Goal: Transaction & Acquisition: Purchase product/service

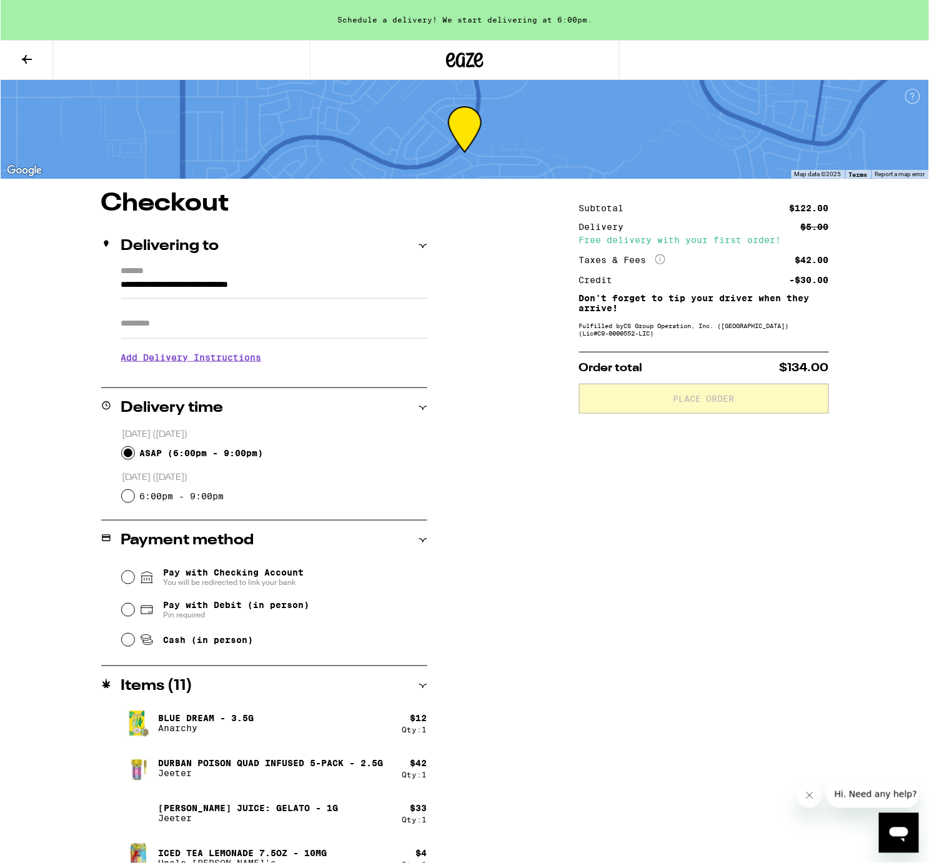
click at [131, 451] on input "ASAP ( 6:00pm - 9:00pm )" at bounding box center [127, 453] width 12 height 12
radio input "true"
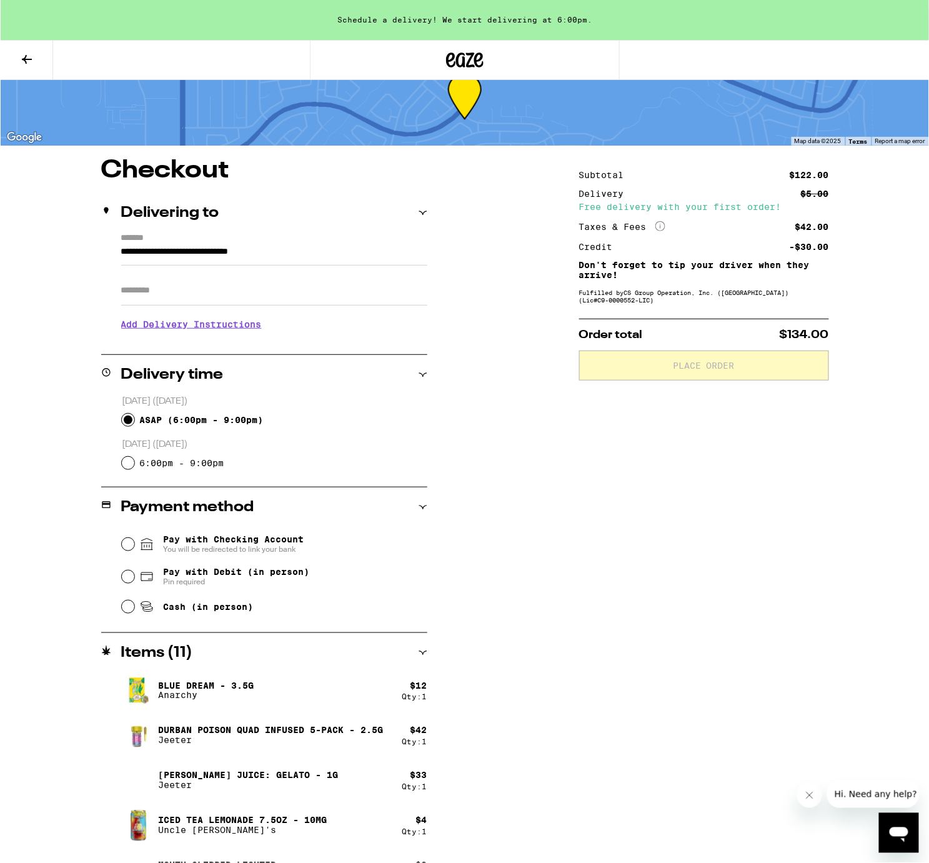
scroll to position [48, 0]
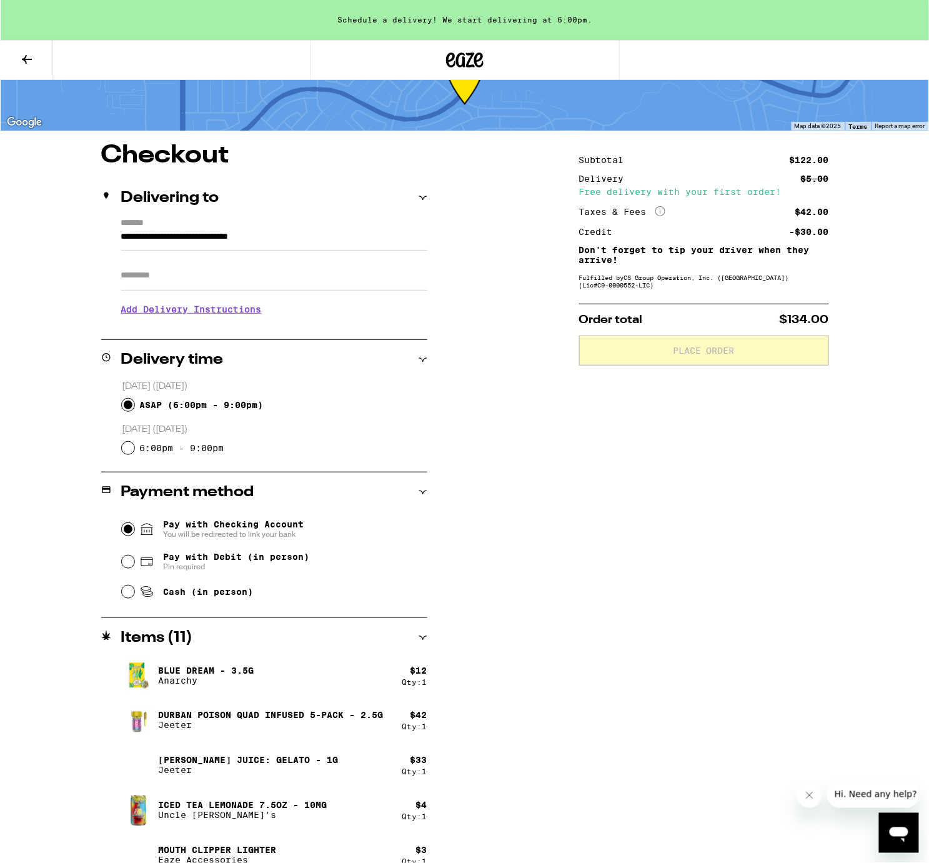
click at [127, 527] on input "Pay with Checking Account You will be redirected to link your bank" at bounding box center [127, 529] width 12 height 12
